Goal: Task Accomplishment & Management: Use online tool/utility

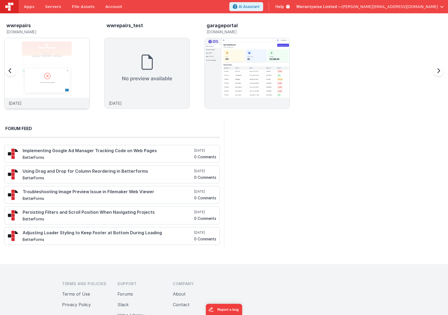
click at [76, 54] on img at bounding box center [47, 80] width 85 height 85
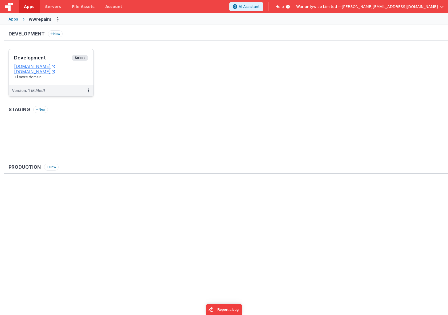
click at [54, 56] on h3 "Development" at bounding box center [43, 57] width 58 height 5
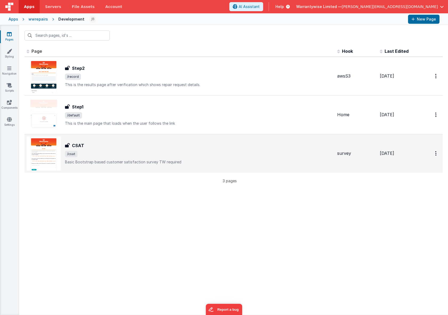
click at [100, 150] on div "CSAT CSAT /csat Basic Bootstrap based customer satisfaction survey TW required" at bounding box center [199, 153] width 268 height 22
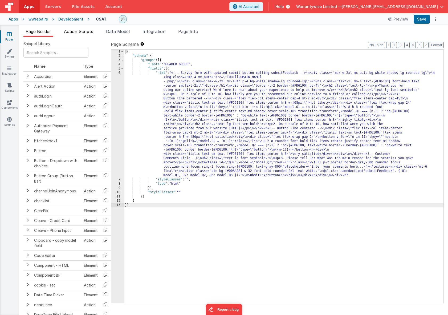
click at [80, 32] on span "Action Scripts" at bounding box center [78, 31] width 29 height 5
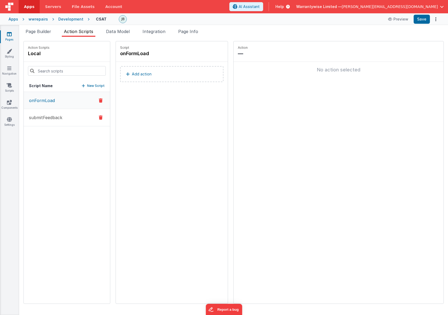
click at [46, 121] on button "submitFeedback" at bounding box center [67, 117] width 86 height 17
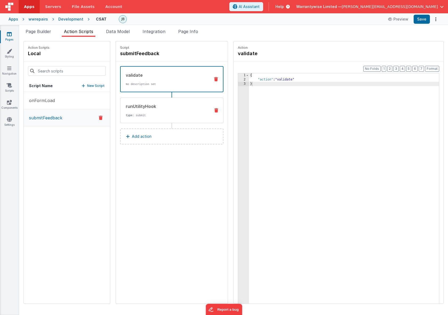
click at [151, 112] on div "runUtilityHook type : submit" at bounding box center [163, 110] width 86 height 14
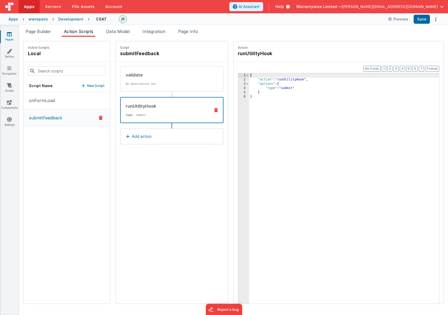
click at [59, 18] on div "Development" at bounding box center [70, 19] width 25 height 5
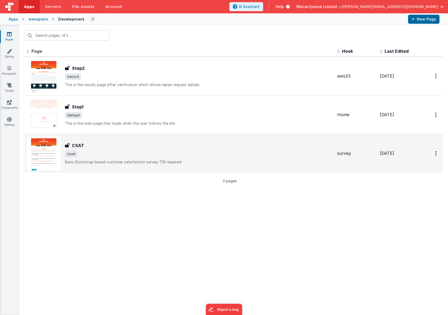
click at [113, 144] on div "CSAT" at bounding box center [199, 145] width 268 height 6
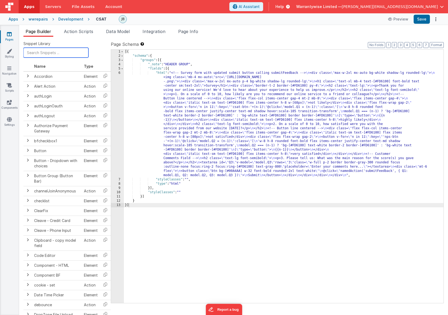
click at [55, 55] on input "text" at bounding box center [55, 53] width 65 height 10
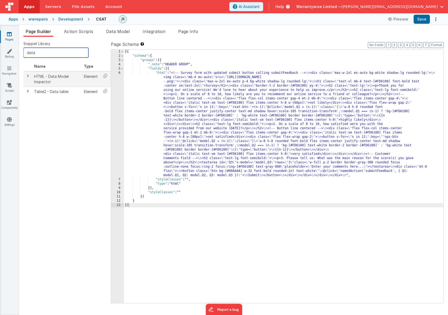
type input "data"
click at [59, 81] on td "HTML - Data Model Inspector" at bounding box center [57, 78] width 50 height 15
click at [105, 77] on icon at bounding box center [105, 76] width 11 height 8
click at [162, 188] on div "[{ "schema" : { "groups" : [{ "_note" : "HEADER GROUP" , "fields" : [{ "html" :…" at bounding box center [284, 181] width 320 height 262
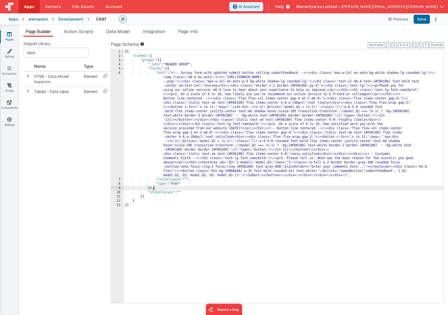
click at [149, 188] on div "[{ "schema" : { "groups" : [{ "_note" : "HEADER GROUP" , "fields" : [{ "html" :…" at bounding box center [284, 181] width 320 height 262
paste textarea
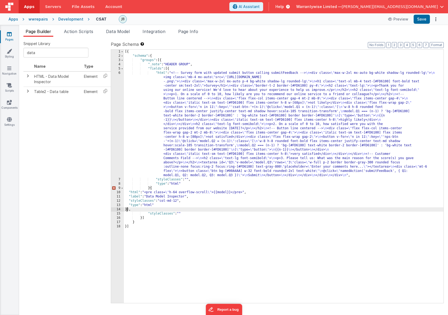
click at [150, 190] on div "[{ "schema" : { "groups" : [{ "_note" : "HEADER GROUP" , "fields" : [{ "html" :…" at bounding box center [284, 181] width 320 height 262
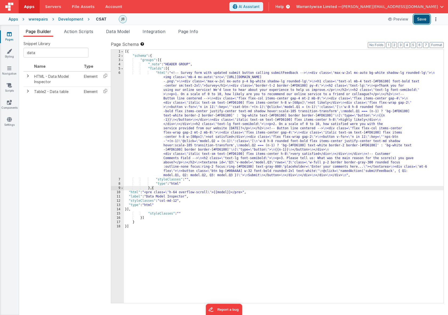
click at [418, 17] on button "Save" at bounding box center [422, 19] width 16 height 9
click at [113, 74] on div "6" at bounding box center [117, 124] width 13 height 107
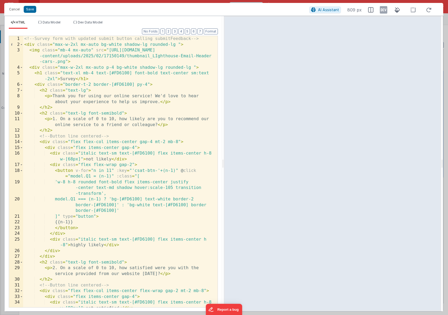
click at [443, 116] on div "Cancel Save AI Assistant 809 px HTML Data Model Dev Data Model Format 7 6 5 4 3…" at bounding box center [224, 157] width 448 height 315
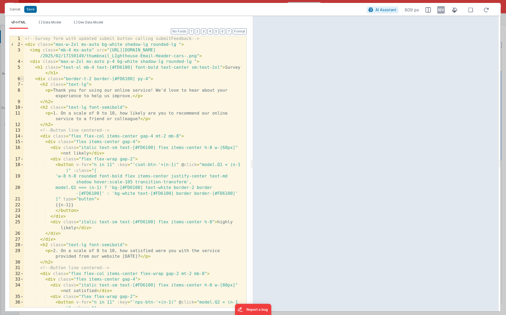
click at [22, 79] on span at bounding box center [22, 79] width 3 height 6
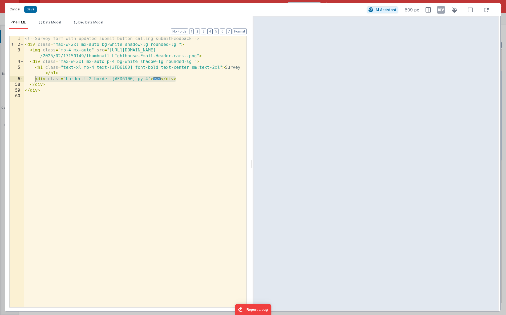
drag, startPoint x: 190, startPoint y: 79, endPoint x: 35, endPoint y: 79, distance: 154.7
click at [35, 79] on div "<!-- Survey form with updated submit button calling submitFeedback --> < div cl…" at bounding box center [135, 177] width 223 height 283
click at [35, 93] on div "<!-- Survey form with updated submit button calling submitFeedback --> < div cl…" at bounding box center [135, 177] width 223 height 283
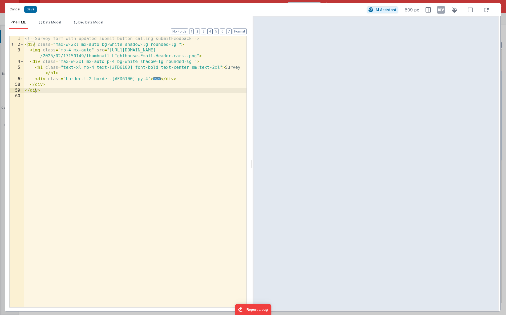
click at [35, 98] on div "<!-- Survey form with updated submit button calling submitFeedback --> < div cl…" at bounding box center [135, 177] width 223 height 283
click at [182, 78] on div "<!-- Survey form with updated submit button calling submitFeedback --> < div cl…" at bounding box center [135, 177] width 223 height 283
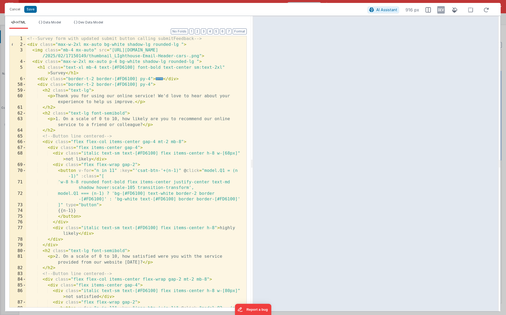
click at [49, 78] on div "<!-- Survey form with updated submit button calling submitFeedback --> < div cl…" at bounding box center [134, 180] width 216 height 288
click at [66, 78] on div "<!-- Survey form with updated submit button calling submitFeedback --> < div cl…" at bounding box center [134, 180] width 216 height 288
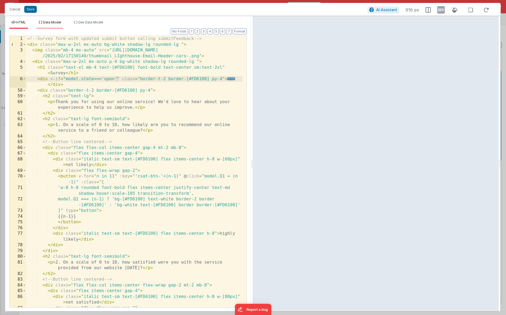
click at [48, 24] on span "Data Model" at bounding box center [52, 22] width 18 height 4
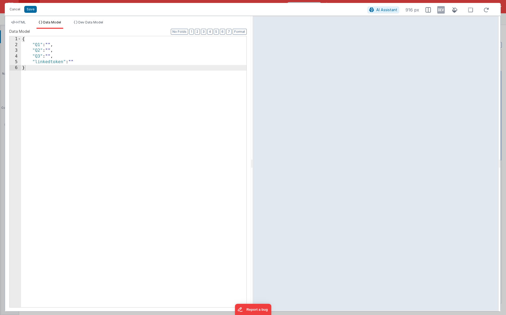
click at [82, 61] on div "{ "Q1" : "" , "Q2" : "" , "Q3" : "" , "linkedtoken" : "" }" at bounding box center [133, 177] width 225 height 282
click at [30, 11] on button "Save" at bounding box center [30, 9] width 13 height 7
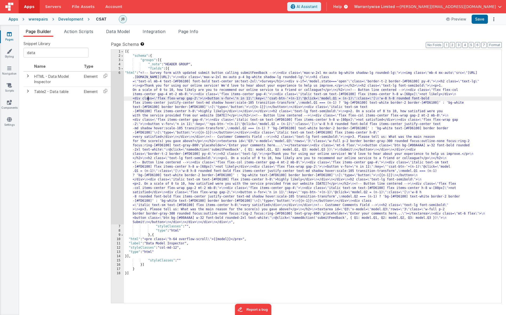
click at [149, 97] on div "[{ "schema" : { "groups" : [{ "_note" : "HEADER GROUP" , "fields" : [{ "html" :…" at bounding box center [312, 181] width 377 height 262
click at [112, 75] on div "6" at bounding box center [117, 147] width 13 height 153
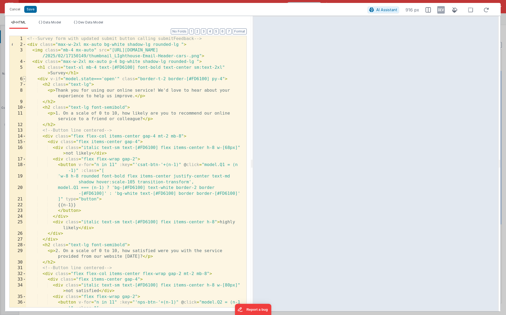
click at [23, 79] on span at bounding box center [24, 79] width 3 height 6
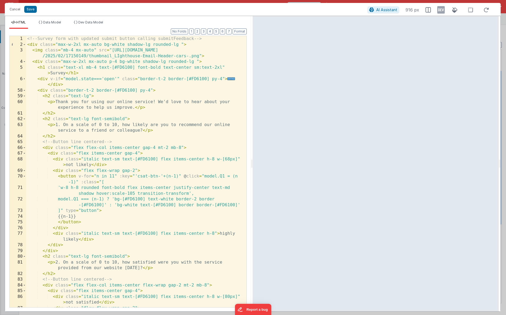
click at [48, 90] on div "<!-- Survey form with updated submit button calling submitFeedback --> < div cl…" at bounding box center [134, 180] width 216 height 288
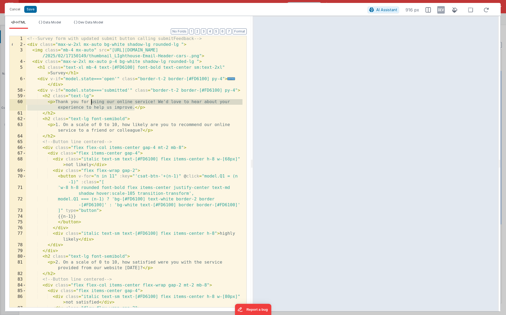
drag, startPoint x: 134, startPoint y: 108, endPoint x: 91, endPoint y: 104, distance: 42.8
click at [91, 104] on div "<!-- Survey form with updated submit button calling submitFeedback --> < div cl…" at bounding box center [134, 180] width 216 height 288
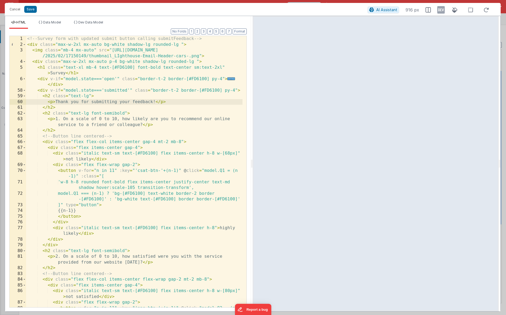
click at [129, 89] on div "<!-- Survey form with updated submit button calling submitFeedback --> < div cl…" at bounding box center [134, 180] width 216 height 288
click at [64, 124] on div "<!-- Survey form with updated submit button calling submitFeedback --> < div cl…" at bounding box center [134, 180] width 216 height 288
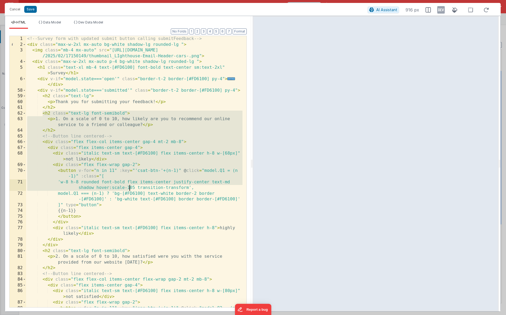
drag, startPoint x: 43, startPoint y: 113, endPoint x: 149, endPoint y: 195, distance: 134.5
click at [133, 190] on div "<!-- Survey form with updated submit button calling submitFeedback --> < div cl…" at bounding box center [134, 180] width 216 height 288
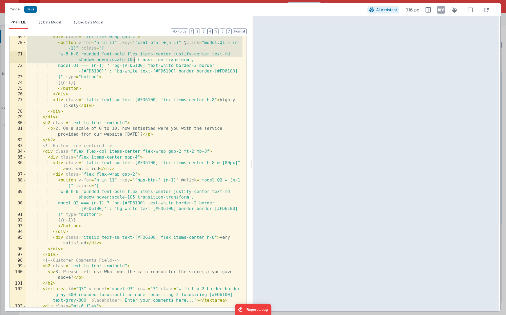
scroll to position [187, 0]
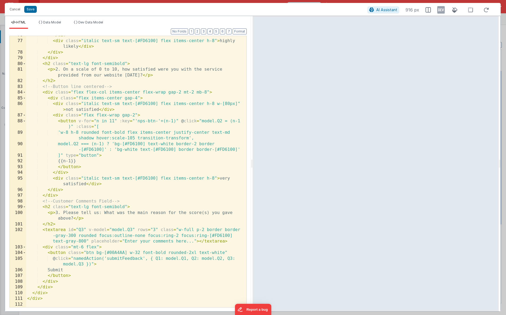
click at [61, 282] on div "</ div > < div class = "italic text-sm text-[#FD6100] flex items-center h-8" > …" at bounding box center [134, 173] width 216 height 283
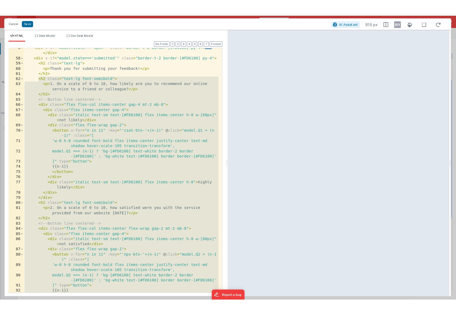
scroll to position [11, 0]
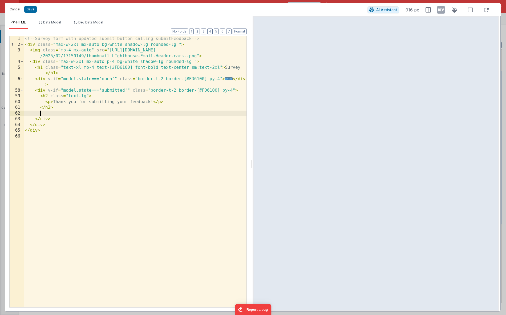
click at [127, 89] on div "<!-- Survey form with updated submit button calling submitFeedback --> < div cl…" at bounding box center [135, 177] width 223 height 283
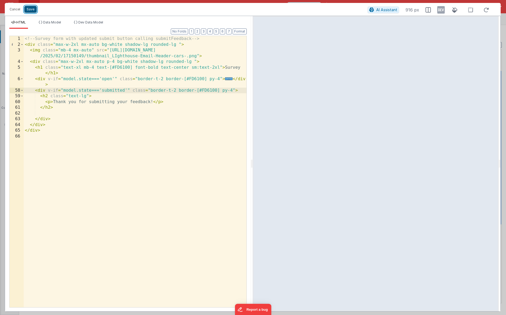
click at [27, 8] on button "Save" at bounding box center [30, 9] width 13 height 7
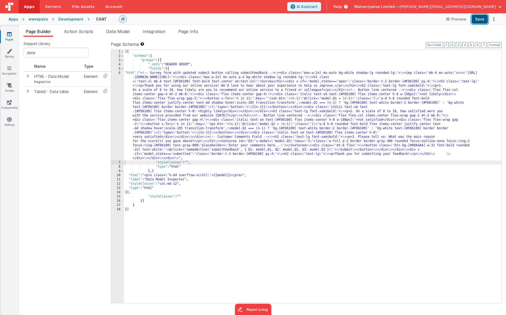
click at [448, 19] on button "Save" at bounding box center [479, 19] width 16 height 9
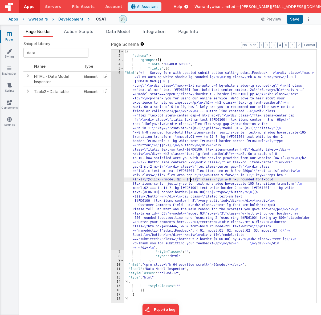
click at [190, 181] on div "[{ "schema" : { "groups" : [{ "_note" : "HEADER GROUP" , "fields" : [{ "html" :…" at bounding box center [220, 181] width 193 height 262
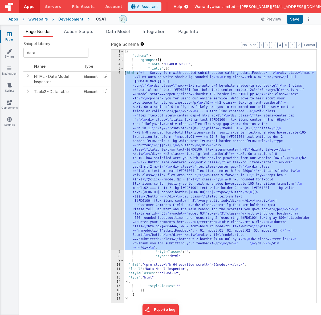
click at [112, 73] on div "6" at bounding box center [117, 160] width 13 height 179
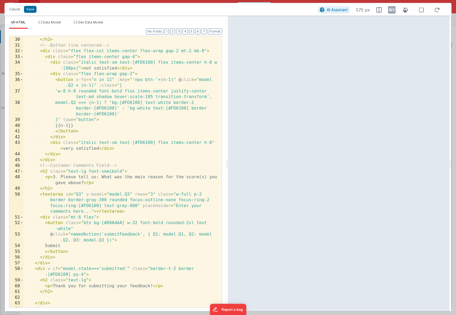
scroll to position [0, 0]
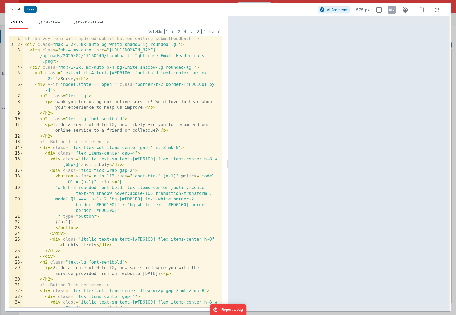
click at [16, 9] on button "Cancel" at bounding box center [15, 9] width 16 height 7
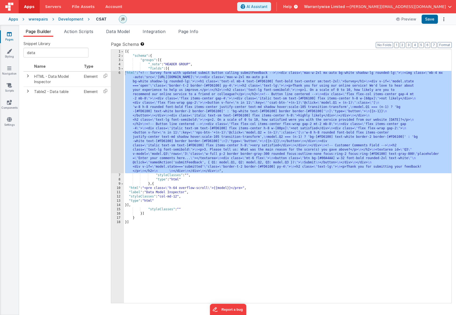
click at [166, 189] on div "[{ "schema" : { "groups" : [{ "_note" : "HEADER GROUP" , "fields" : [{ "html" :…" at bounding box center [287, 181] width 327 height 262
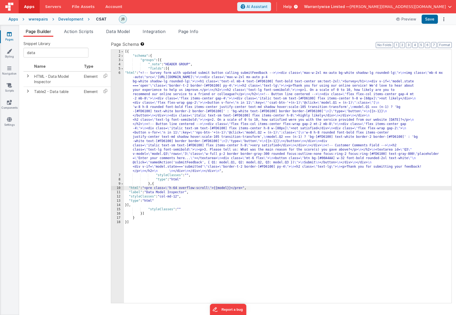
click at [155, 188] on div "[{ "schema" : { "groups" : [{ "_note" : "HEADER GROUP" , "fields" : [{ "html" :…" at bounding box center [287, 181] width 327 height 262
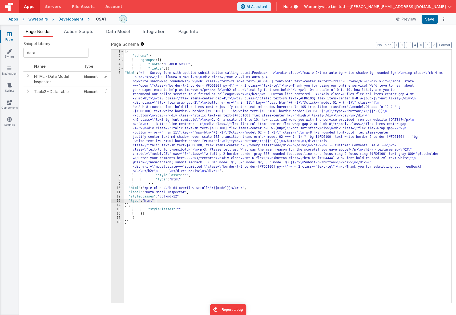
click at [156, 201] on div "[{ "schema" : { "groups" : [{ "_note" : "HEADER GROUP" , "fields" : [{ "html" :…" at bounding box center [287, 181] width 327 height 262
click at [445, 43] on button "Format" at bounding box center [444, 45] width 14 height 6
click at [437, 42] on button "Format" at bounding box center [444, 45] width 14 height 6
click at [163, 205] on div "[{ "schema" : { "groups" : [{ "_note" : "HEADER GROUP" , "fields" : [{ "html" :…" at bounding box center [287, 181] width 327 height 262
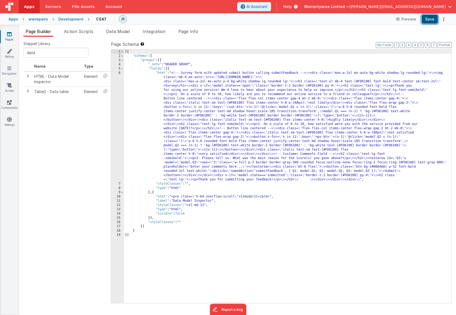
click at [427, 18] on button "Save" at bounding box center [429, 19] width 16 height 9
click at [179, 137] on div "[{ "schema" : { "groups" : [{ "_note" : "HEADER GROUP" , "fields" : [{ "html" :…" at bounding box center [287, 181] width 327 height 262
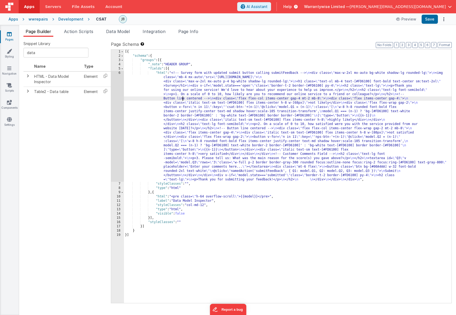
click at [183, 99] on div "[{ "schema" : { "groups" : [{ "_note" : "HEADER GROUP" , "fields" : [{ "html" :…" at bounding box center [287, 181] width 327 height 262
click at [113, 76] on div "6" at bounding box center [117, 126] width 13 height 111
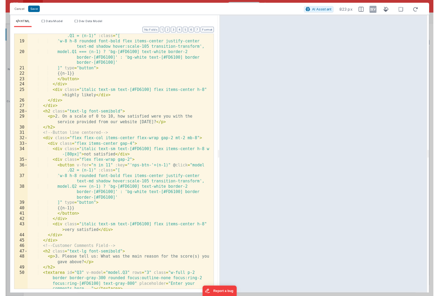
scroll to position [255, 0]
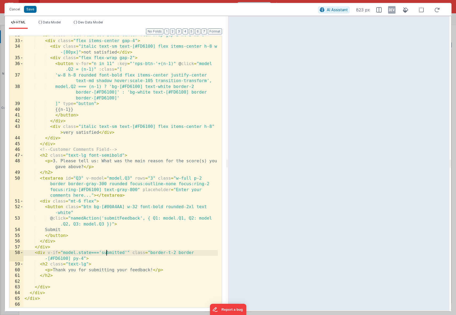
click at [107, 253] on div "< div class = "flex flex-col items-center flex-wrap gap-2 mt-2 mb-8" > < div cl…" at bounding box center [120, 173] width 194 height 283
click at [85, 208] on div "< div class = "flex flex-col items-center flex-wrap gap-2 mt-2 mb-8" > < div cl…" at bounding box center [120, 173] width 194 height 283
click at [64, 205] on div "< div class = "flex flex-col items-center flex-wrap gap-2 mt-2 mb-8" > < div cl…" at bounding box center [120, 173] width 194 height 283
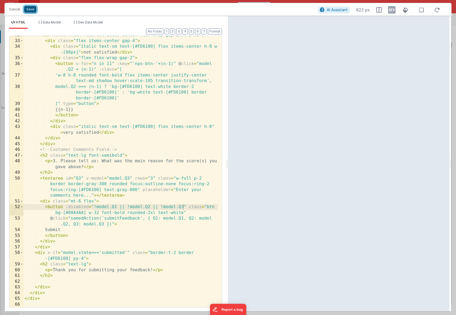
click at [31, 9] on button "Save" at bounding box center [30, 9] width 13 height 7
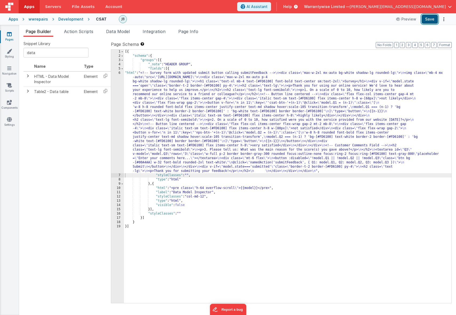
click at [427, 17] on button "Save" at bounding box center [429, 19] width 16 height 9
click at [428, 18] on button "Save" at bounding box center [429, 19] width 16 height 9
click at [63, 19] on div "Development" at bounding box center [70, 19] width 25 height 5
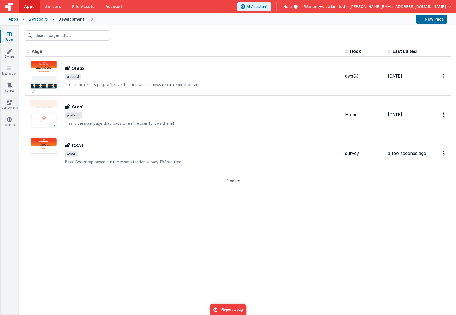
click at [34, 18] on div "wwrepairs" at bounding box center [37, 19] width 19 height 5
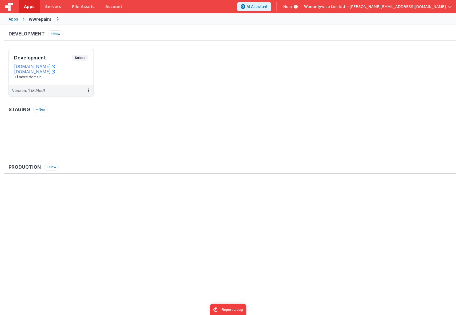
click at [15, 20] on div "Apps" at bounding box center [14, 19] width 10 height 5
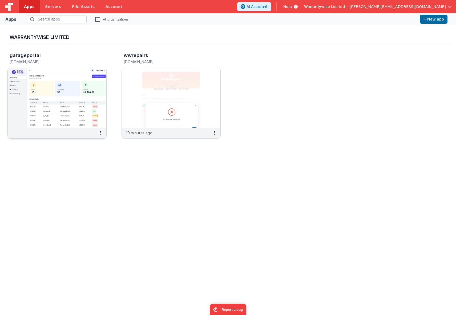
click at [55, 60] on h5 "[DOMAIN_NAME]" at bounding box center [52, 62] width 84 height 4
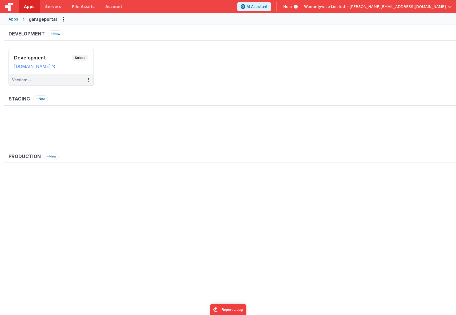
click at [112, 81] on ul "Development Select URLs [DOMAIN_NAME] Version: —" at bounding box center [232, 70] width 447 height 42
click at [59, 19] on button "Options" at bounding box center [63, 19] width 9 height 9
click at [96, 23] on button at bounding box center [228, 157] width 456 height 315
click at [89, 82] on button at bounding box center [88, 79] width 10 height 11
click at [83, 91] on link "Edit" at bounding box center [70, 92] width 47 height 10
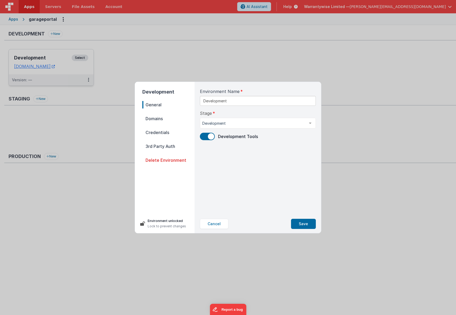
click at [160, 119] on span "Domains" at bounding box center [168, 118] width 52 height 7
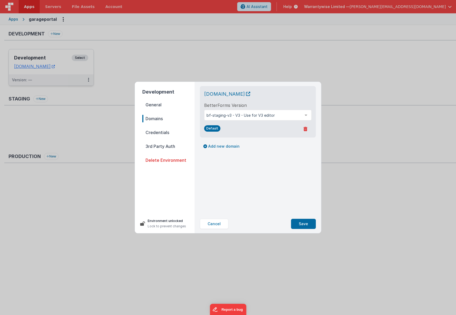
click at [160, 133] on span "Credentials" at bounding box center [168, 132] width 52 height 7
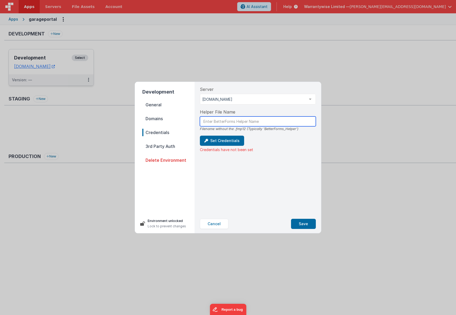
click at [232, 119] on input "text" at bounding box center [258, 121] width 116 height 10
type input "BetterForms_Helper"
click at [224, 141] on button "Set Credentials" at bounding box center [222, 141] width 44 height 10
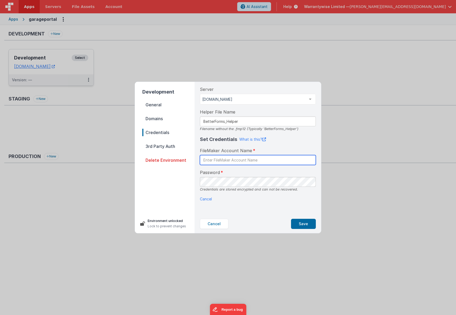
click at [241, 162] on input "text" at bounding box center [258, 160] width 116 height 10
type input "admin"
click at [296, 201] on p "Cancel" at bounding box center [258, 199] width 116 height 6
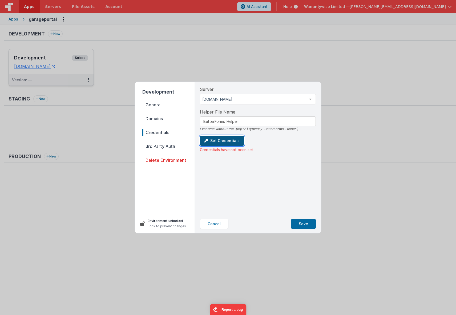
click at [216, 137] on button "Set Credentials" at bounding box center [222, 141] width 44 height 10
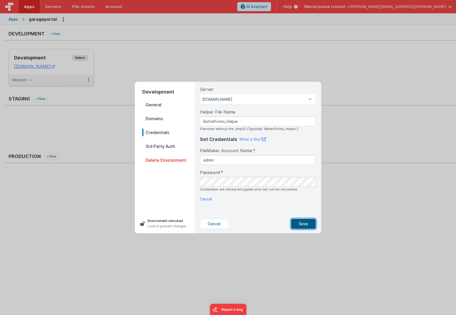
click at [301, 223] on button "Save" at bounding box center [303, 224] width 25 height 10
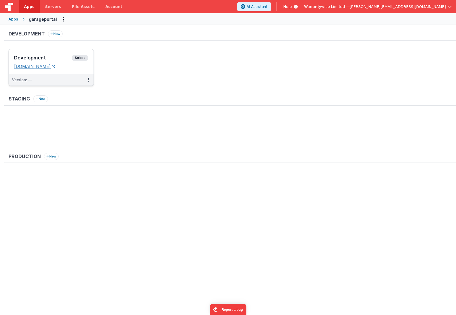
click at [55, 68] on link "[DOMAIN_NAME]" at bounding box center [34, 66] width 41 height 5
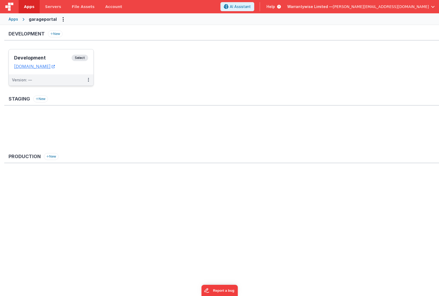
click at [45, 54] on div "Development Select URLs [DOMAIN_NAME]" at bounding box center [51, 61] width 85 height 25
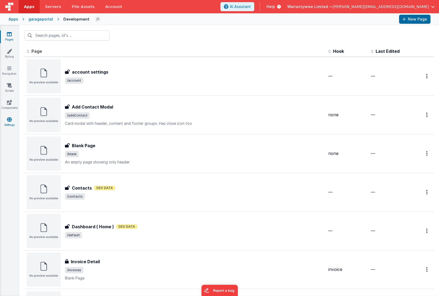
click at [5, 120] on link "Settings" at bounding box center [9, 122] width 19 height 11
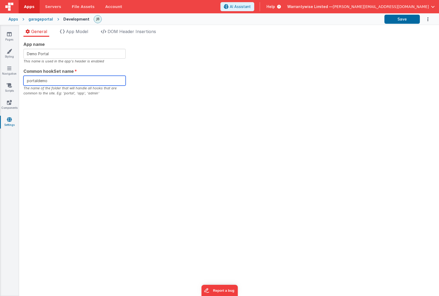
click at [36, 82] on input "portaldemo" at bounding box center [74, 81] width 102 height 10
type input "garage"
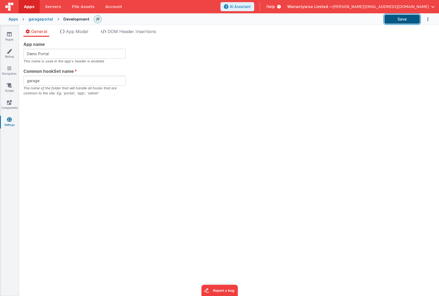
click at [403, 19] on button "Save" at bounding box center [402, 19] width 35 height 9
click at [43, 19] on div "garageportal" at bounding box center [40, 19] width 24 height 5
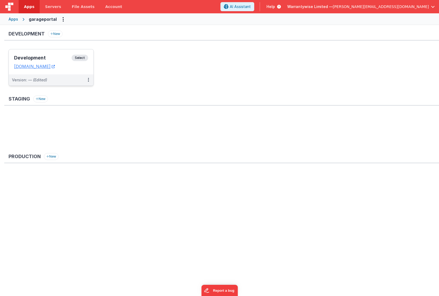
click at [49, 56] on h3 "Development" at bounding box center [43, 57] width 58 height 5
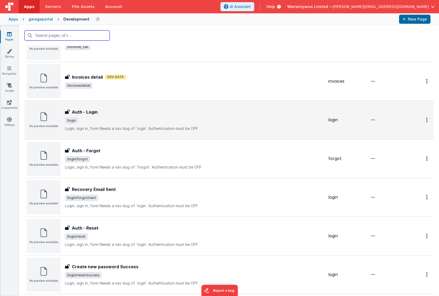
scroll to position [391, 0]
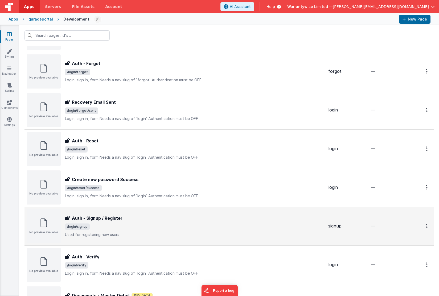
click at [144, 217] on div "Auth - Signup / Register" at bounding box center [194, 218] width 259 height 6
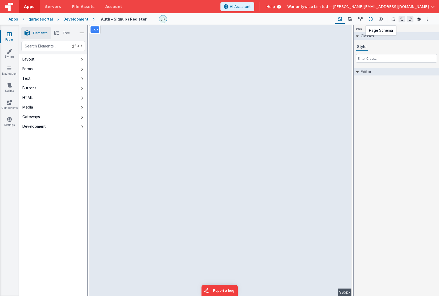
click at [368, 18] on button at bounding box center [371, 19] width 10 height 9
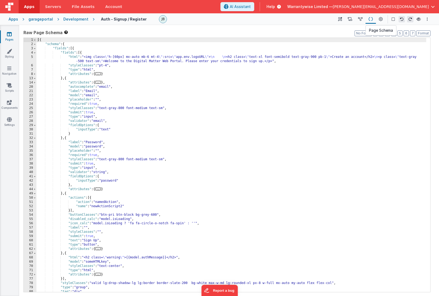
click at [372, 20] on icon at bounding box center [371, 20] width 5 height 6
click at [361, 20] on icon at bounding box center [360, 20] width 5 height 6
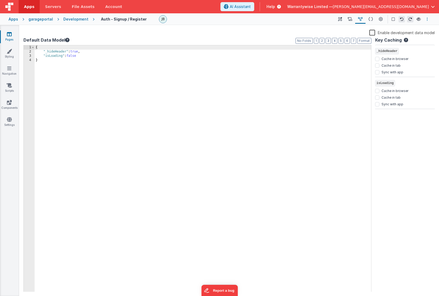
click at [427, 19] on icon "Options" at bounding box center [427, 19] width 1 height 4
click at [427, 19] on button at bounding box center [219, 148] width 439 height 296
click at [382, 19] on icon at bounding box center [381, 20] width 4 height 6
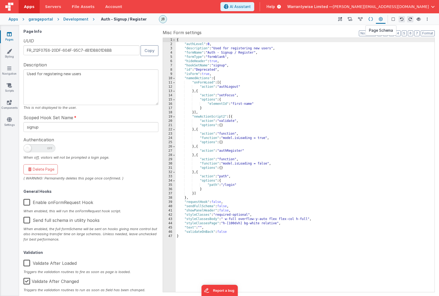
click at [372, 19] on icon at bounding box center [371, 20] width 5 height 6
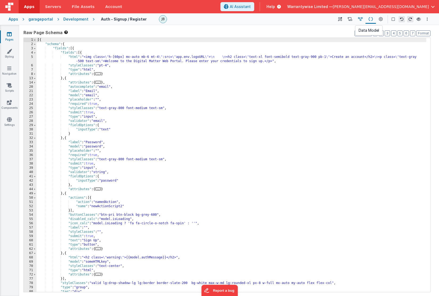
click at [362, 20] on icon at bounding box center [360, 20] width 5 height 6
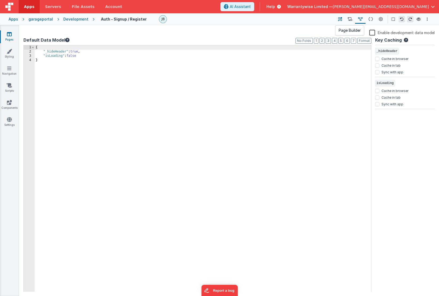
click at [341, 20] on icon at bounding box center [340, 20] width 4 height 6
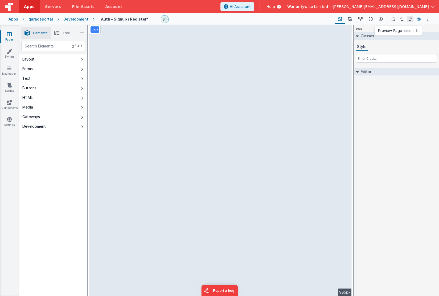
click at [418, 19] on icon at bounding box center [419, 19] width 4 height 4
click at [8, 70] on icon at bounding box center [9, 68] width 4 height 5
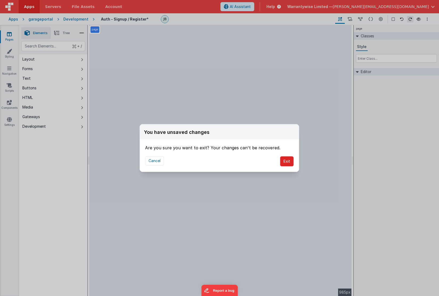
click at [286, 161] on button "Exit" at bounding box center [287, 161] width 14 height 10
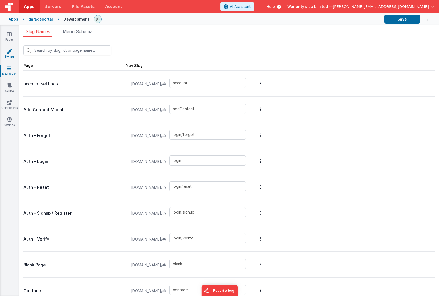
click at [9, 54] on link "Styling" at bounding box center [9, 53] width 19 height 11
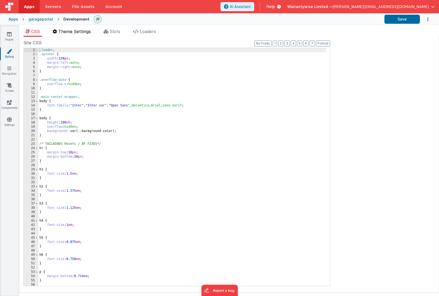
click at [74, 32] on span "Theme Settings" at bounding box center [74, 31] width 32 height 5
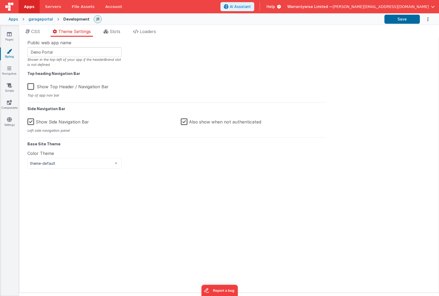
click at [185, 121] on label "Also show when not authenticated" at bounding box center [221, 120] width 80 height 11
click at [0, 0] on input "Also show when not authenticated" at bounding box center [0, 0] width 0 height 0
click at [394, 21] on button "Save" at bounding box center [402, 19] width 35 height 9
click at [5, 34] on link "Pages" at bounding box center [9, 36] width 19 height 11
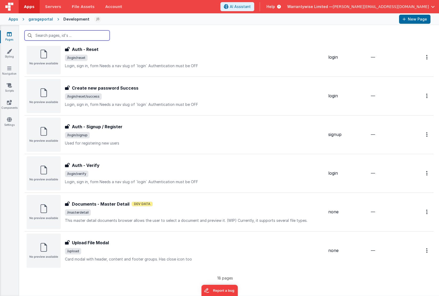
scroll to position [62, 0]
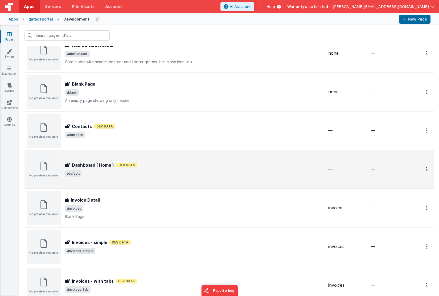
click at [158, 161] on div "Dashboard ( Home ) Dashboard ( Home ) Dev Data /default" at bounding box center [175, 169] width 297 height 34
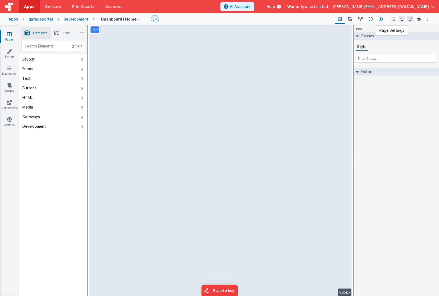
click at [381, 18] on icon at bounding box center [381, 20] width 4 height 6
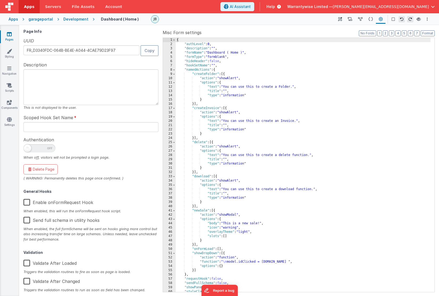
scroll to position [5, 0]
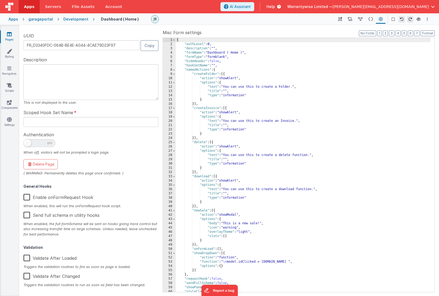
click at [26, 197] on label "Enable onFormRequest Hook" at bounding box center [58, 195] width 70 height 11
click at [0, 0] on input "Enable onFormRequest Hook" at bounding box center [0, 0] width 0 height 0
click at [28, 143] on span at bounding box center [27, 142] width 7 height 7
click at [28, 143] on input "checkbox" at bounding box center [25, 142] width 4 height 4
checkbox input "true"
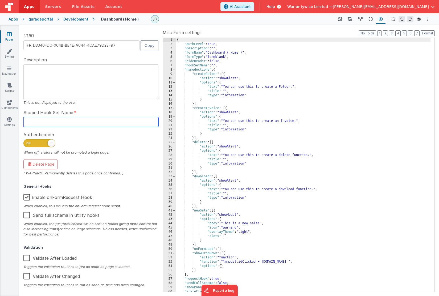
click at [83, 123] on input "text" at bounding box center [90, 122] width 135 height 10
click at [41, 124] on input "garagehome" at bounding box center [90, 122] width 135 height 10
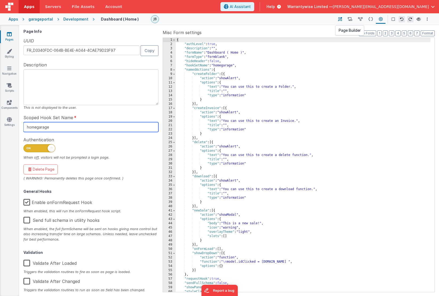
type input "homegarage"
click at [342, 19] on icon at bounding box center [340, 20] width 4 height 6
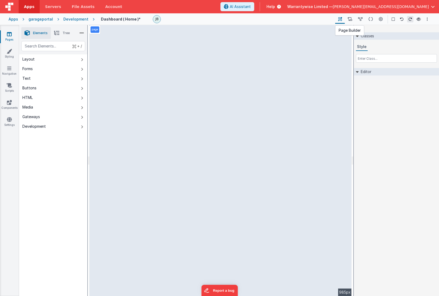
click at [342, 19] on icon at bounding box center [340, 20] width 4 height 6
click at [427, 20] on icon "Options" at bounding box center [427, 19] width 1 height 4
click at [402, 30] on p "Save" at bounding box center [397, 29] width 34 height 5
click at [9, 53] on icon at bounding box center [9, 50] width 5 height 5
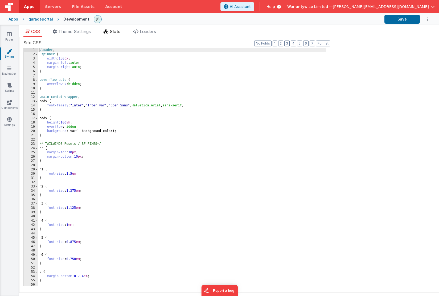
click at [113, 32] on span "Slots" at bounding box center [115, 31] width 11 height 5
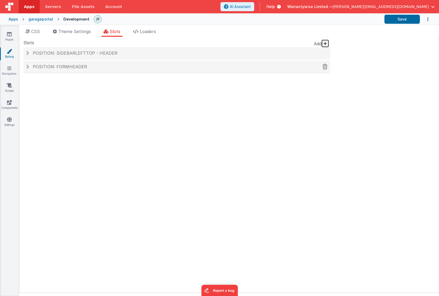
click at [28, 68] on h4 "Position: formHeader" at bounding box center [176, 66] width 301 height 5
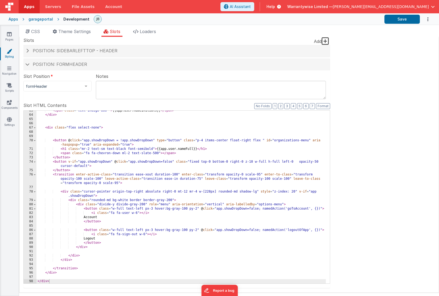
scroll to position [3, 0]
click at [114, 147] on div "< span class = "text-indigo-800 " > {{app.user.nameInitials}} </ span > </ div …" at bounding box center [180, 198] width 289 height 181
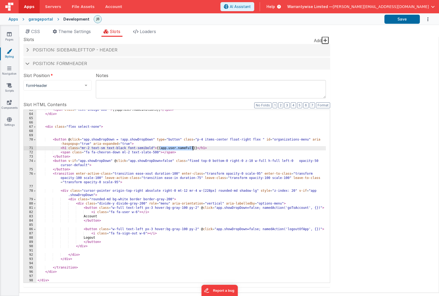
drag, startPoint x: 161, startPoint y: 148, endPoint x: 191, endPoint y: 150, distance: 30.1
click at [191, 150] on div "< span class = "text-indigo-800 " > {{app.user.nameInitials}} </ span > </ div …" at bounding box center [180, 198] width 289 height 181
drag, startPoint x: 191, startPoint y: 150, endPoint x: 177, endPoint y: 147, distance: 14.7
click at [191, 150] on div "< span class = "text-indigo-800 " > {{app.user.nameInitials}} </ span > </ div …" at bounding box center [180, 198] width 289 height 181
drag, startPoint x: 169, startPoint y: 148, endPoint x: 193, endPoint y: 149, distance: 24.5
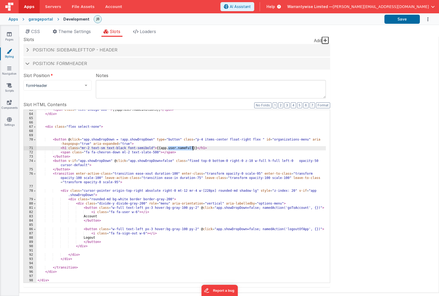
click at [193, 149] on div "< span class = "text-indigo-800 " > {{app.user.nameInitials}} </ span > </ div …" at bounding box center [180, 198] width 289 height 181
click at [183, 149] on div "< span class = "text-indigo-800 " > {{app.user.nameInitials}} </ span > </ div …" at bounding box center [180, 198] width 289 height 181
drag, startPoint x: 193, startPoint y: 148, endPoint x: 196, endPoint y: 147, distance: 2.8
click at [196, 147] on div "< span class = "text-indigo-800 " > {{app.user.nameInitials}} </ span > </ div …" at bounding box center [180, 198] width 289 height 181
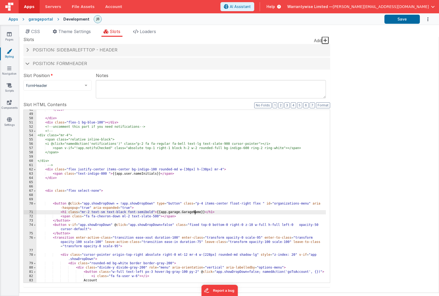
scroll to position [249, 0]
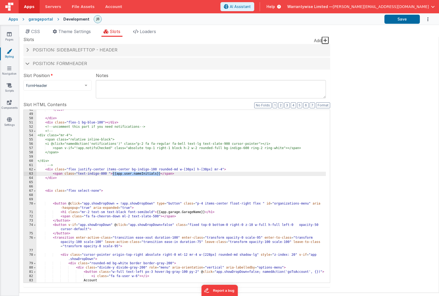
drag, startPoint x: 113, startPoint y: 174, endPoint x: 161, endPoint y: 174, distance: 48.2
click at [161, 174] on div "</ div > </ div > < div class = "flex-1 bg-blue-100" > </ div > <!-- uncomment …" at bounding box center [180, 198] width 289 height 181
click at [166, 175] on div "</ div > </ div > < div class = "flex-1 bg-blue-100" > </ div > <!-- uncomment …" at bounding box center [180, 198] width 289 height 181
drag, startPoint x: 179, startPoint y: 174, endPoint x: 50, endPoint y: 175, distance: 129.4
click at [50, 175] on div "</ div > </ div > < div class = "flex-1 bg-blue-100" > </ div > <!-- uncomment …" at bounding box center [180, 198] width 289 height 181
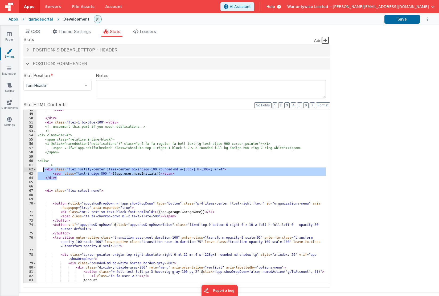
drag, startPoint x: 58, startPoint y: 178, endPoint x: 43, endPoint y: 171, distance: 16.3
click at [43, 171] on div "</ div > </ div > < div class = "flex-1 bg-blue-100" > </ div > <!-- uncomment …" at bounding box center [180, 198] width 289 height 181
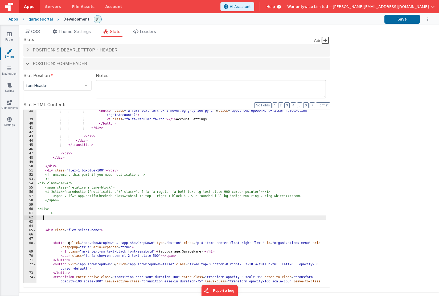
scroll to position [201, 0]
click at [396, 20] on button "Save" at bounding box center [402, 19] width 35 height 9
click at [10, 88] on link "Scripts" at bounding box center [9, 88] width 19 height 11
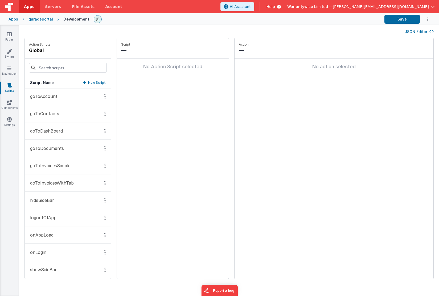
scroll to position [2, 0]
click at [49, 235] on p "onAppLoad" at bounding box center [40, 233] width 27 height 6
click at [128, 74] on button "Add action" at bounding box center [172, 71] width 103 height 16
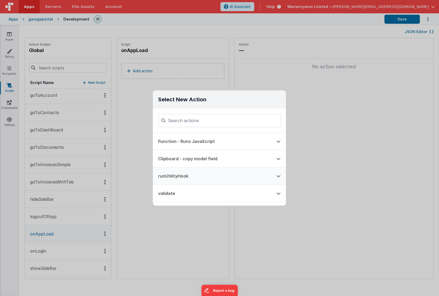
click at [182, 174] on button "runUtilityHook" at bounding box center [212, 175] width 118 height 17
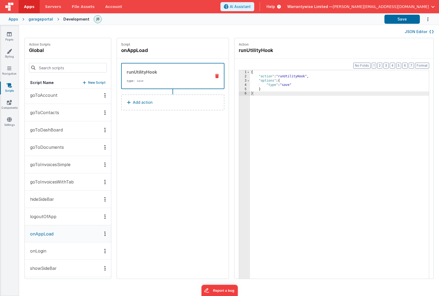
click at [271, 85] on div "{ "action" : "runUtilityHook" , "options" : { "type" : "save" } }" at bounding box center [347, 186] width 195 height 233
click at [293, 85] on div "{ "action" : "runUtilityHook" , "options" : { "type" : "onAppLoad" } }" at bounding box center [347, 186] width 195 height 233
click at [294, 85] on div "{ "action" : "runUtilityHook" , "options" : { "type" : "onAppLoad" "" } }" at bounding box center [347, 186] width 195 height 233
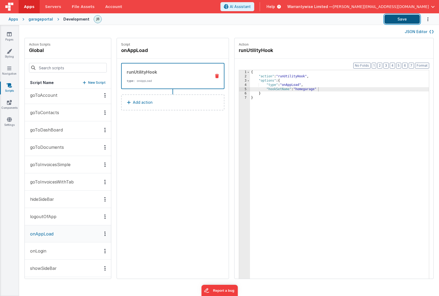
click at [395, 16] on button "Save" at bounding box center [402, 19] width 35 height 9
click at [397, 19] on button "Save" at bounding box center [402, 19] width 35 height 9
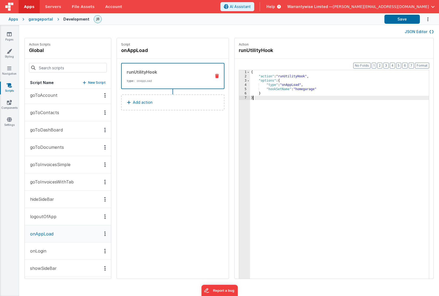
click at [367, 148] on div "{ "action" : "runUtilityHook" , "options" : { "type" : "onAppLoad" , "hookSetNa…" at bounding box center [347, 186] width 195 height 233
click at [8, 121] on icon at bounding box center [9, 119] width 5 height 5
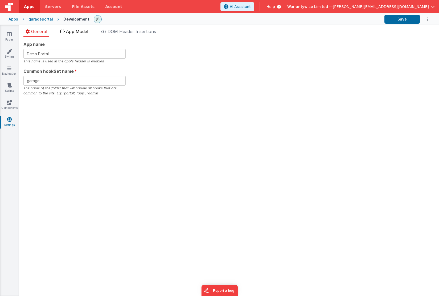
click at [79, 31] on span "App Model" at bounding box center [77, 31] width 22 height 5
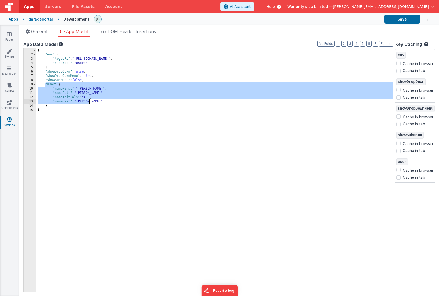
drag, startPoint x: 45, startPoint y: 84, endPoint x: 94, endPoint y: 101, distance: 51.8
click at [94, 101] on div "{ "env" : { "logoURL" : "[URL][DOMAIN_NAME]" , "siderbar" : "users" } , "showDr…" at bounding box center [214, 174] width 357 height 252
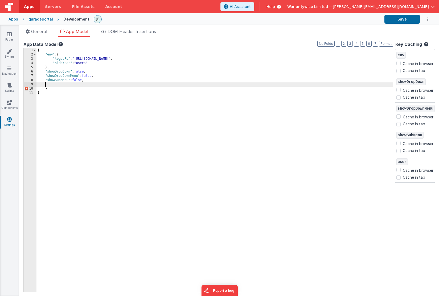
click at [87, 82] on div "{ "env" : { "logoURL" : "[URL][DOMAIN_NAME]" , "siderbar" : "users" } , "showDr…" at bounding box center [214, 174] width 357 height 252
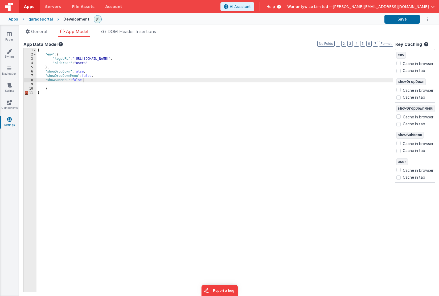
click at [50, 88] on div "{ "env" : { "logoURL" : "[URL][DOMAIN_NAME]" , "siderbar" : "users" } , "showDr…" at bounding box center [214, 174] width 357 height 252
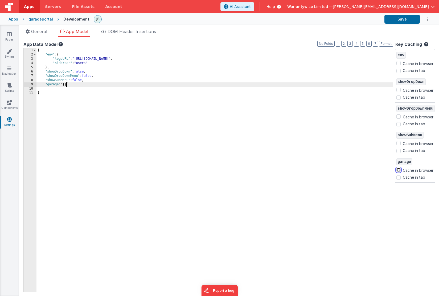
click at [396, 170] on input "Cache in browser" at bounding box center [398, 169] width 4 height 4
checkbox input "true"
click at [396, 178] on input "Cache in tab" at bounding box center [398, 177] width 4 height 4
click at [396, 177] on input "Cache in tab" at bounding box center [398, 177] width 4 height 4
checkbox input "false"
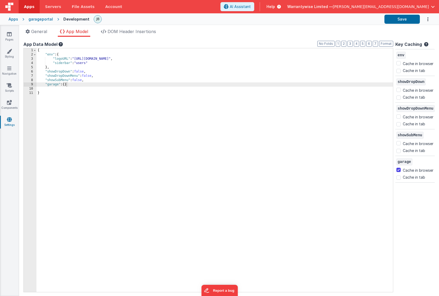
click at [406, 213] on div "env Cache in browser Cache in tab showDropDown Cache in browser Cache in tab sh…" at bounding box center [414, 153] width 39 height 208
click at [399, 22] on button "Save" at bounding box center [402, 19] width 35 height 9
click at [394, 19] on button "Save" at bounding box center [402, 19] width 35 height 9
click at [8, 84] on icon at bounding box center [9, 85] width 5 height 5
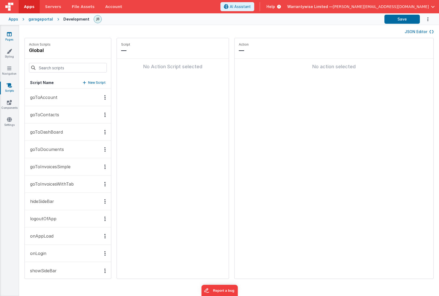
click at [4, 37] on link "Pages" at bounding box center [9, 36] width 19 height 11
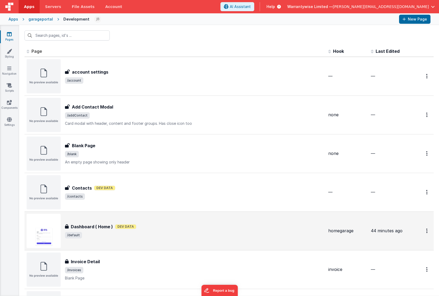
click at [171, 221] on div "Dashboard ( Home ) Dashboard ( Home ) Dev Data /default" at bounding box center [175, 231] width 297 height 34
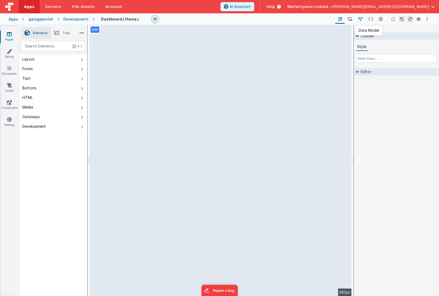
click at [360, 21] on icon at bounding box center [360, 20] width 5 height 6
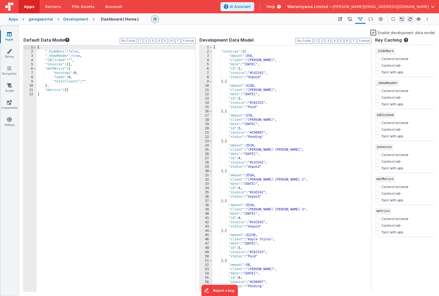
click at [373, 32] on label "Enable development data model" at bounding box center [402, 32] width 64 height 6
click at [0, 0] on input "Enable development data model" at bounding box center [0, 0] width 0 height 0
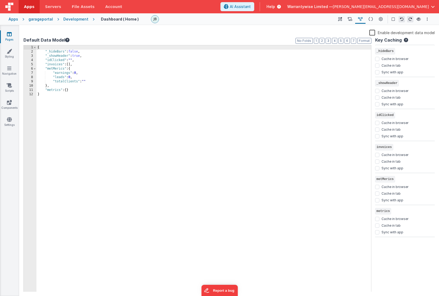
click at [56, 64] on div "{ "_hideBars" : false , "_showHeader" : true , "idClicked" : "" , "invoices" : …" at bounding box center [203, 172] width 335 height 255
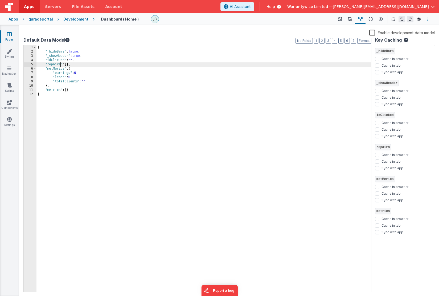
click at [427, 18] on icon "Options" at bounding box center [427, 19] width 1 height 4
click at [406, 30] on p "Save" at bounding box center [397, 29] width 34 height 5
click at [70, 65] on div "{ "_hideBars" : false , "_showHeader" : true , "idClicked" : "" , "repairs" : […" at bounding box center [203, 172] width 335 height 255
click at [58, 65] on div "{ "_hideBars" : false , "_showHeader" : true , "idClicked" : "" , "repairs" : […" at bounding box center [203, 172] width 335 height 255
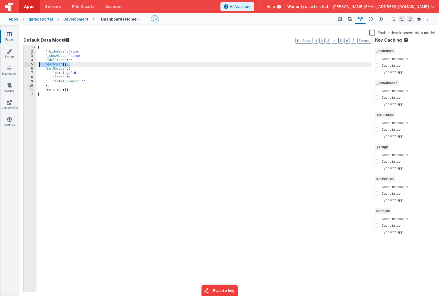
drag, startPoint x: 71, startPoint y: 64, endPoint x: 39, endPoint y: 63, distance: 32.8
click at [39, 63] on div "{ "_hideBars" : false , "_showHeader" : true , "idClicked" : "" , "garage" : [ …" at bounding box center [203, 172] width 335 height 255
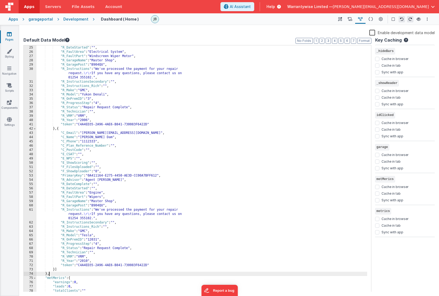
scroll to position [116, 0]
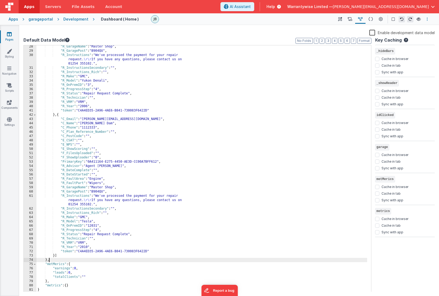
click at [427, 18] on icon "Options" at bounding box center [427, 19] width 1 height 4
click at [397, 30] on p "Save" at bounding box center [397, 29] width 34 height 5
click at [342, 19] on icon at bounding box center [340, 20] width 4 height 6
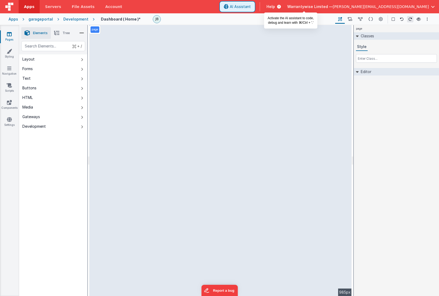
click at [229, 7] on icon at bounding box center [226, 7] width 5 height 0
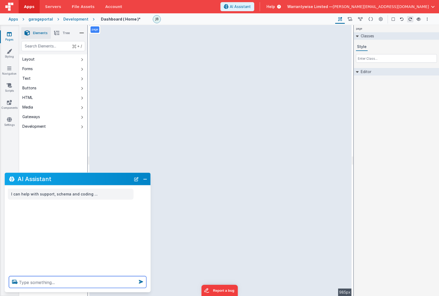
click at [31, 282] on textarea at bounding box center [77, 282] width 137 height 12
type textarea "update my table to show garage repair records"
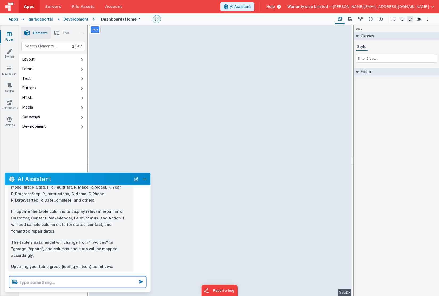
scroll to position [69, 0]
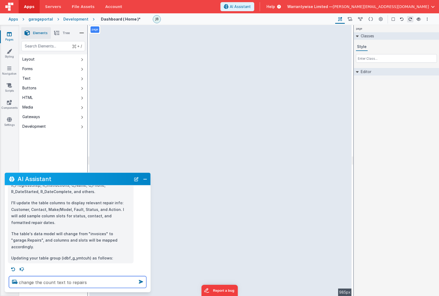
type textarea "change the count text to repairs"
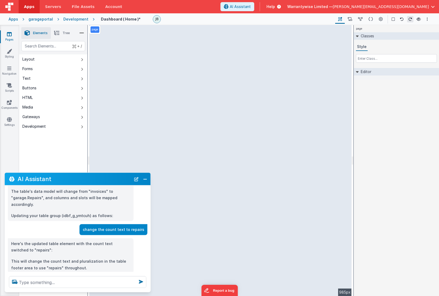
scroll to position [123, 0]
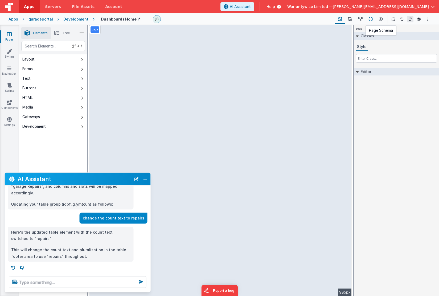
click at [372, 21] on icon at bounding box center [371, 20] width 5 height 6
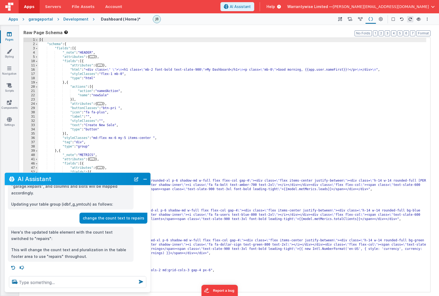
drag, startPoint x: 147, startPoint y: 179, endPoint x: 174, endPoint y: 171, distance: 28.4
click at [147, 180] on button "Close" at bounding box center [145, 178] width 7 height 7
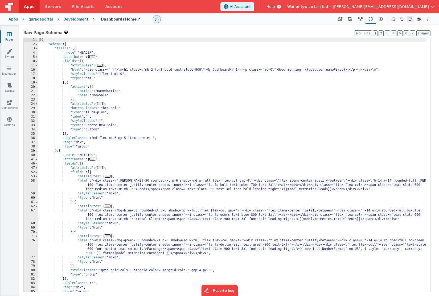
scroll to position [0, 0]
click at [427, 21] on icon "Options" at bounding box center [427, 19] width 1 height 4
click at [413, 28] on p "cmd + s" at bounding box center [420, 29] width 14 height 5
click at [382, 19] on icon at bounding box center [381, 20] width 4 height 6
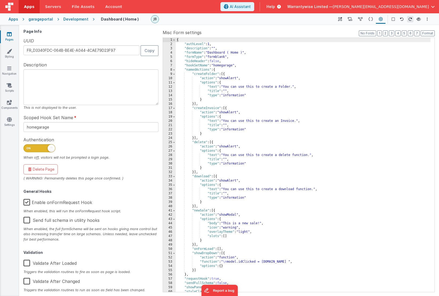
scroll to position [5, 0]
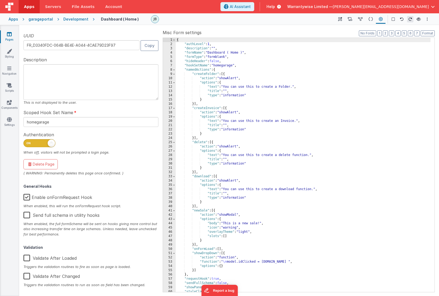
click at [42, 197] on label "Enable onFormRequest Hook" at bounding box center [57, 195] width 69 height 11
click at [0, 0] on input "Enable onFormRequest Hook" at bounding box center [0, 0] width 0 height 0
click at [428, 19] on button "Options" at bounding box center [427, 19] width 6 height 6
click at [419, 29] on p "cmd + s" at bounding box center [420, 29] width 14 height 5
click at [361, 19] on icon at bounding box center [360, 20] width 5 height 6
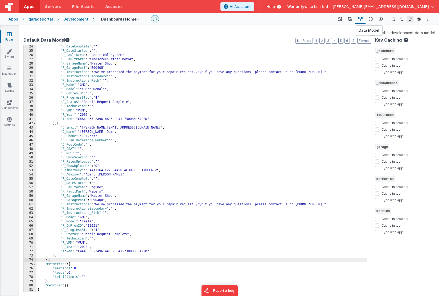
scroll to position [99, 0]
click at [377, 167] on input "Sync with app" at bounding box center [377, 168] width 4 height 4
checkbox input "true"
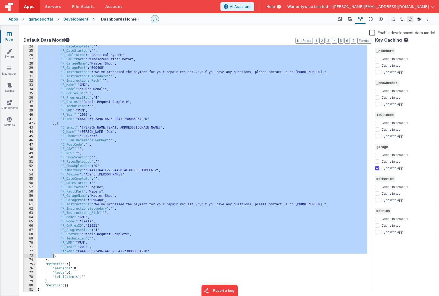
drag, startPoint x: 77, startPoint y: 90, endPoint x: 52, endPoint y: 256, distance: 167.4
click at [52, 256] on div ""R_DateComplete" : "" , "R_DateStarted" : "" , "R_FaultArea" : "Electrical Syst…" at bounding box center [201, 171] width 331 height 255
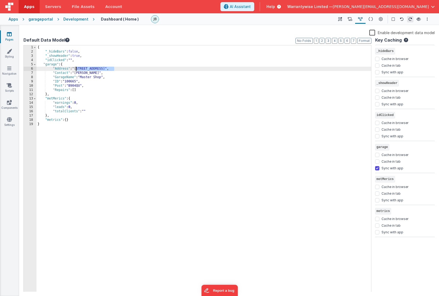
drag, startPoint x: 114, startPoint y: 68, endPoint x: 76, endPoint y: 70, distance: 38.2
click at [76, 70] on div "{ "_hideBars" : false , "_showHeader" : true , "idClicked" : "" , "garage" : { …" at bounding box center [203, 172] width 335 height 255
drag, startPoint x: 78, startPoint y: 69, endPoint x: 74, endPoint y: 69, distance: 4.0
click at [74, 69] on div "{ "_hideBars" : false , "_showHeader" : true , "idClicked" : "" , "garage" : { …" at bounding box center [203, 172] width 335 height 255
drag, startPoint x: 75, startPoint y: 72, endPoint x: 95, endPoint y: 72, distance: 20.5
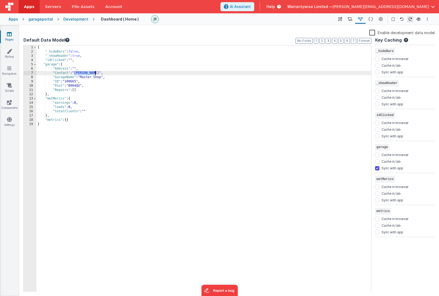
click at [95, 72] on div "{ "_hideBars" : false , "_showHeader" : true , "idClicked" : "" , "garage" : { …" at bounding box center [203, 172] width 335 height 255
drag, startPoint x: 81, startPoint y: 76, endPoint x: 104, endPoint y: 76, distance: 23.7
click at [104, 76] on div "{ "_hideBars" : false , "_showHeader" : true , "idClicked" : "" , "garage" : { …" at bounding box center [203, 172] width 335 height 255
drag, startPoint x: 65, startPoint y: 81, endPoint x: 80, endPoint y: 81, distance: 14.7
click at [80, 81] on div "{ "_hideBars" : false , "_showHeader" : true , "idClicked" : "" , "garage" : { …" at bounding box center [203, 172] width 335 height 255
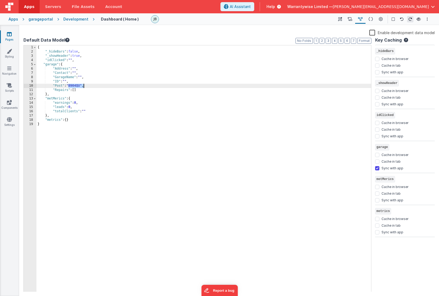
drag, startPoint x: 69, startPoint y: 85, endPoint x: 83, endPoint y: 85, distance: 14.7
click at [83, 85] on div "{ "_hideBars" : false , "_showHeader" : true , "idClicked" : "" , "garage" : { …" at bounding box center [203, 172] width 335 height 255
click at [427, 19] on button "Options" at bounding box center [427, 19] width 6 height 6
click at [399, 29] on p "Save" at bounding box center [397, 29] width 34 height 5
